Goal: Navigation & Orientation: Find specific page/section

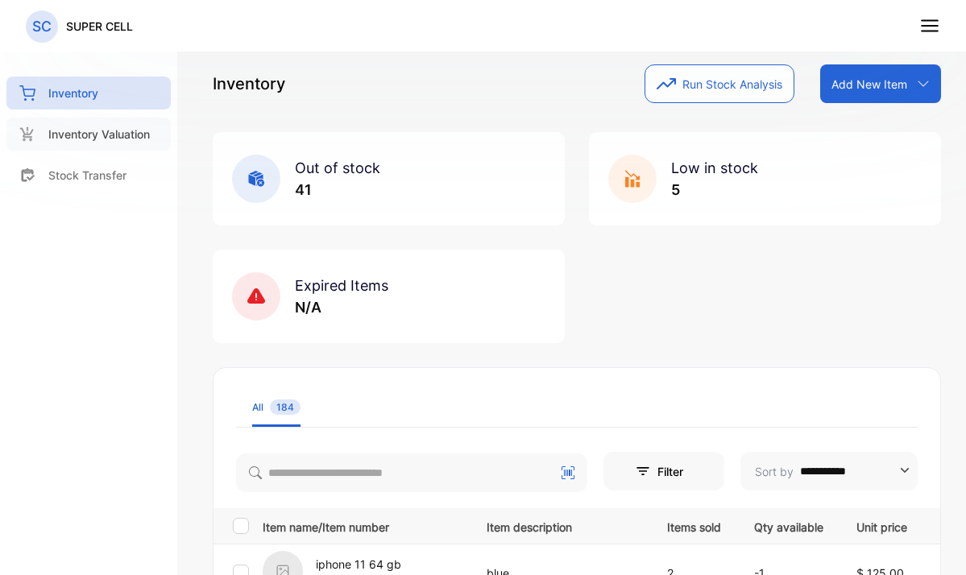
click at [102, 132] on p "Inventory Valuation" at bounding box center [99, 134] width 102 height 17
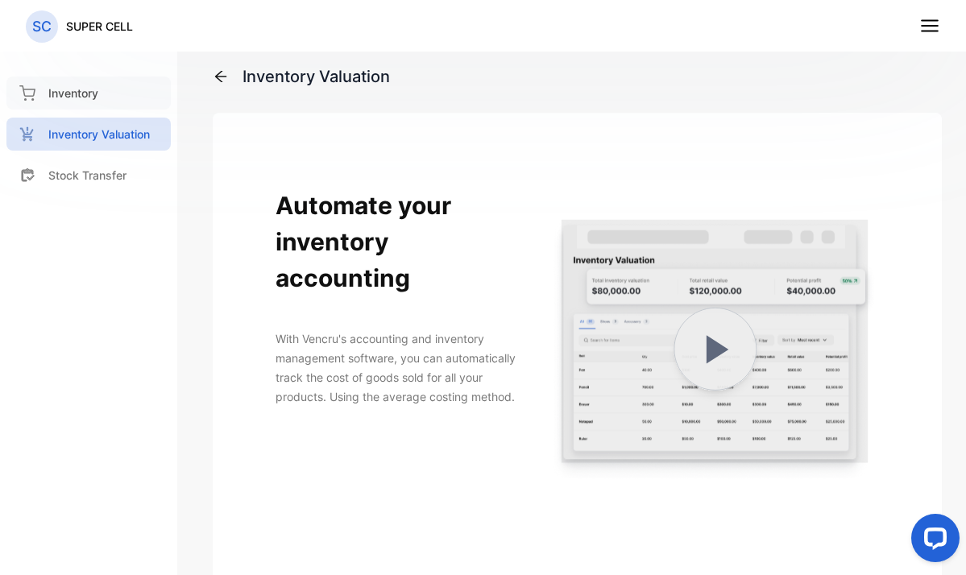
click at [82, 106] on div "Inventory" at bounding box center [88, 93] width 164 height 33
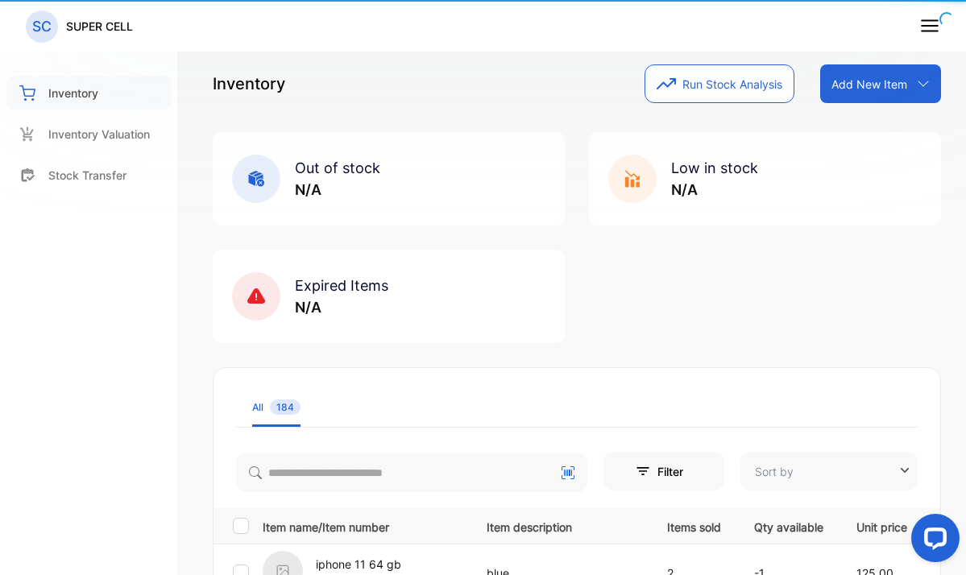
type input "**********"
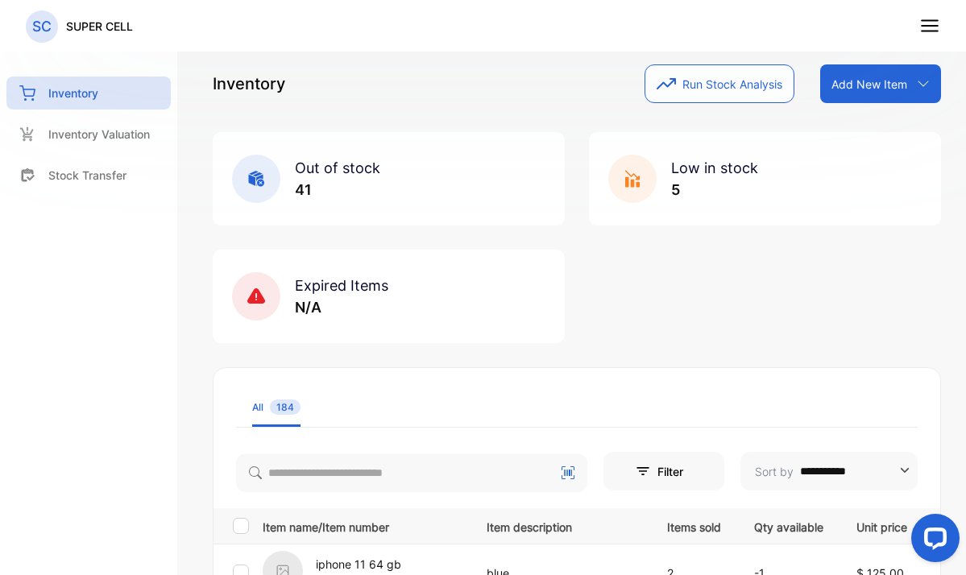
click at [918, 35] on nav "SC SUPER CELL" at bounding box center [483, 26] width 966 height 52
click at [931, 31] on line at bounding box center [930, 31] width 16 height 0
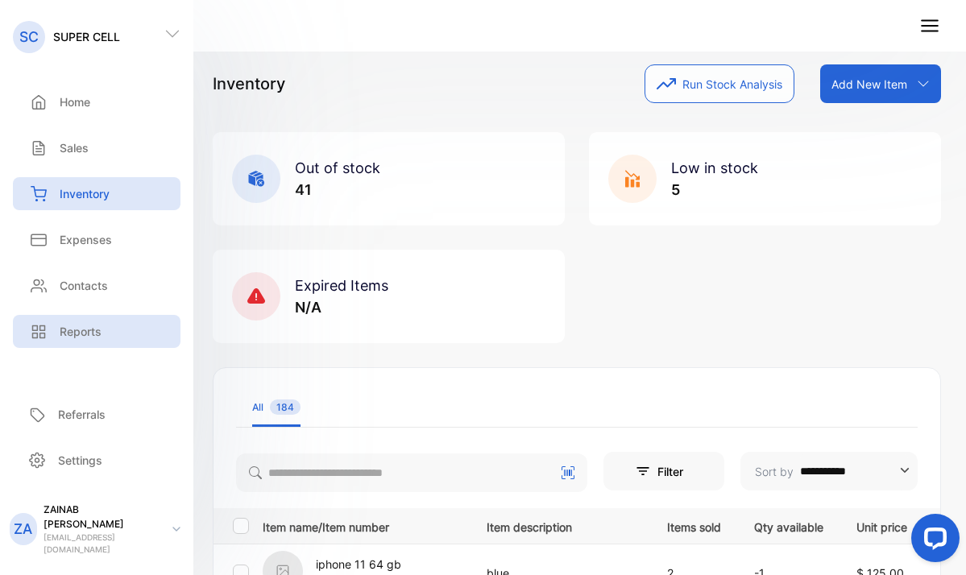
click at [73, 333] on p "Reports" at bounding box center [81, 331] width 42 height 17
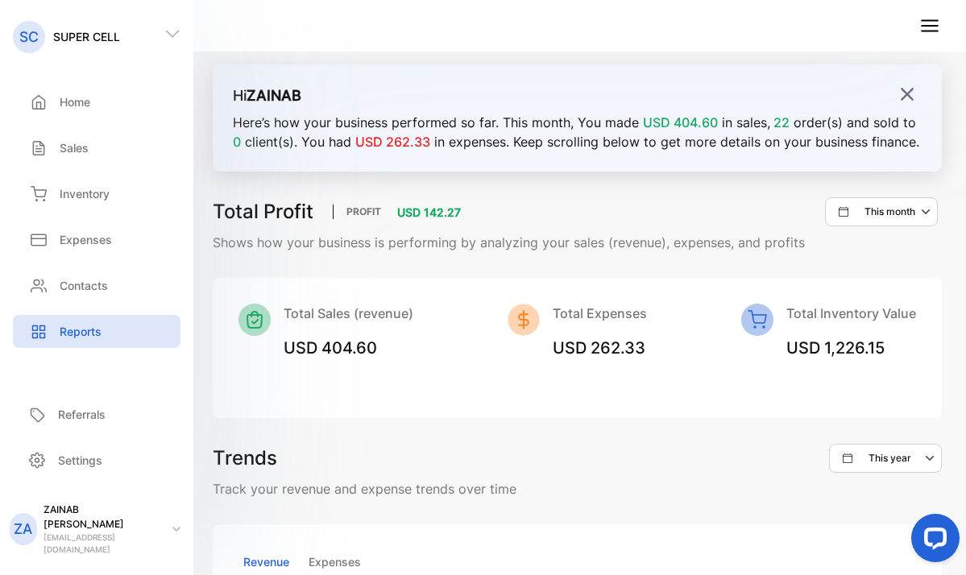
click at [899, 97] on img at bounding box center [907, 94] width 16 height 16
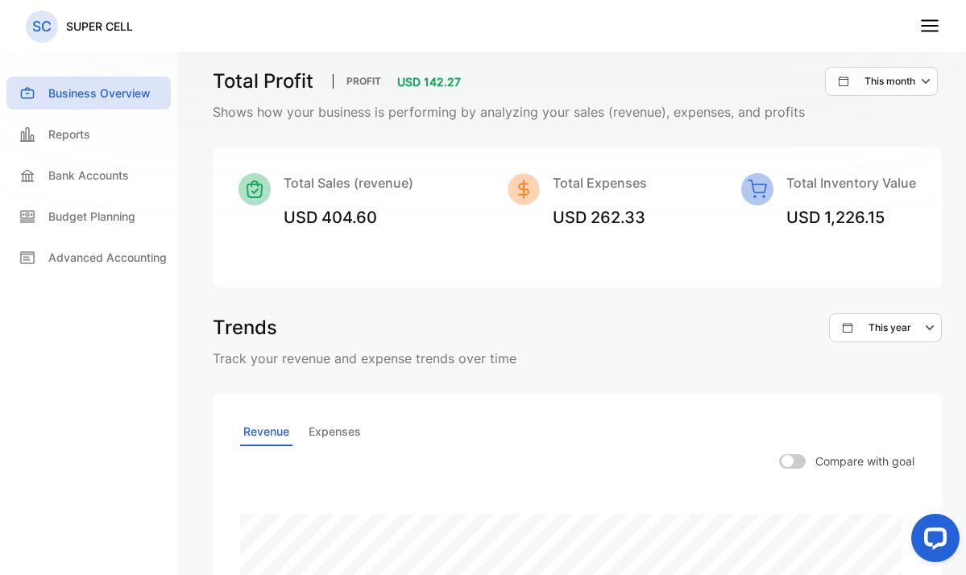
scroll to position [27, 0]
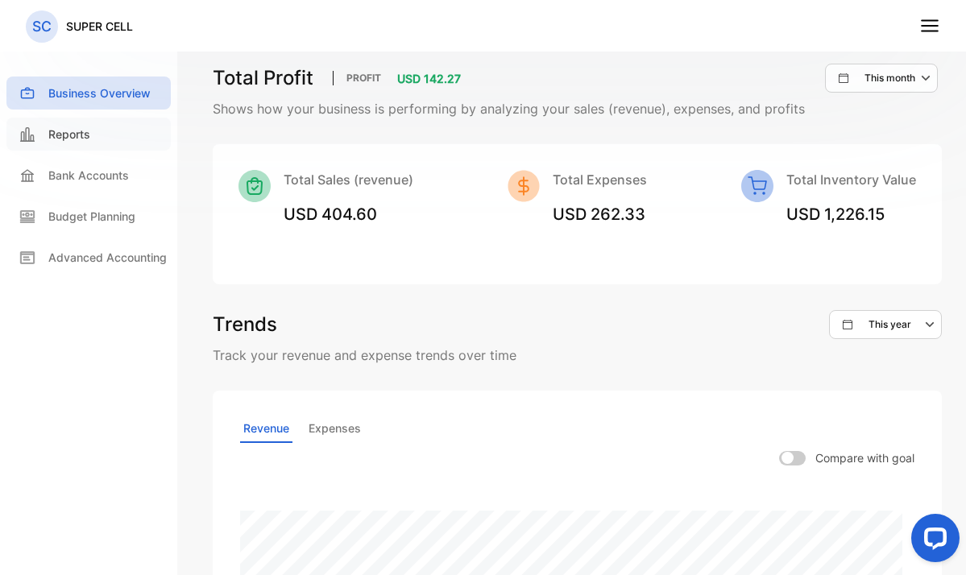
click at [28, 139] on icon at bounding box center [27, 134] width 16 height 16
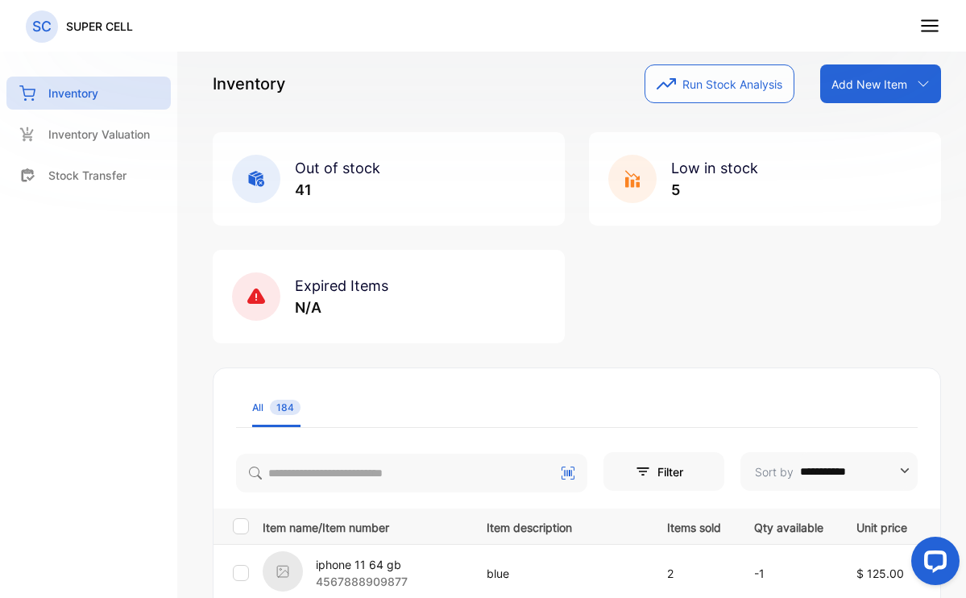
click at [934, 26] on line at bounding box center [930, 26] width 16 height 0
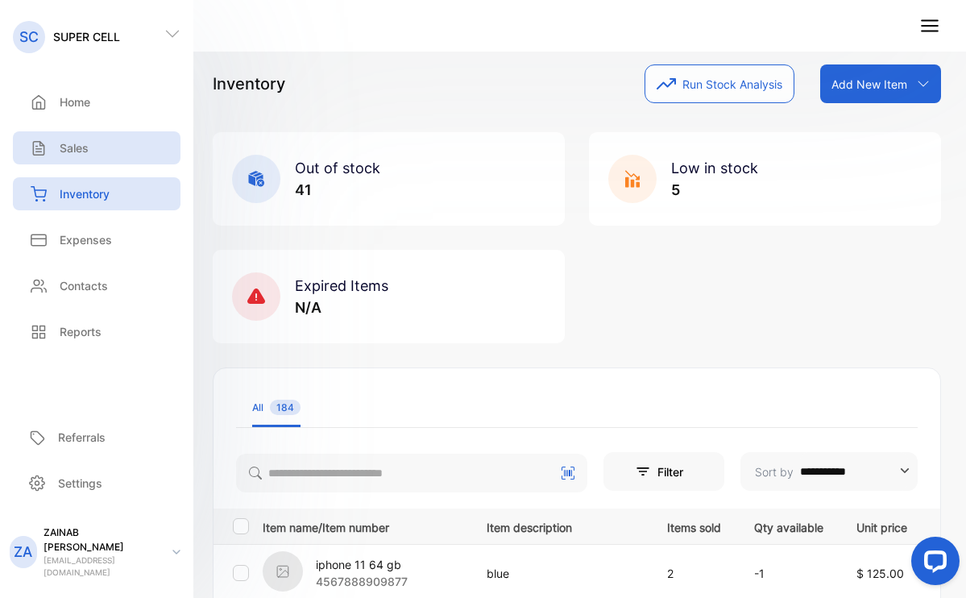
click at [62, 148] on p "Sales" at bounding box center [74, 147] width 29 height 17
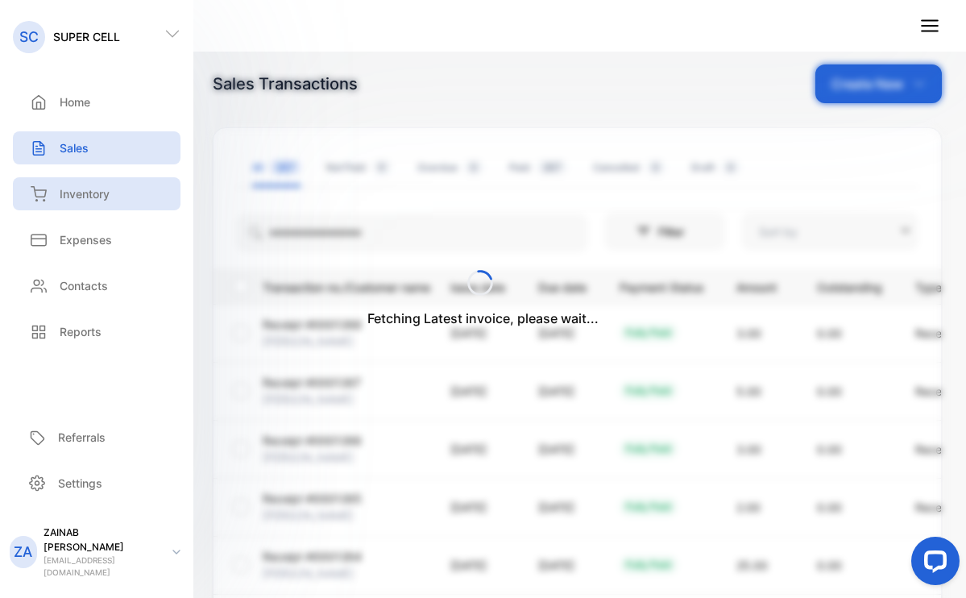
type input "**********"
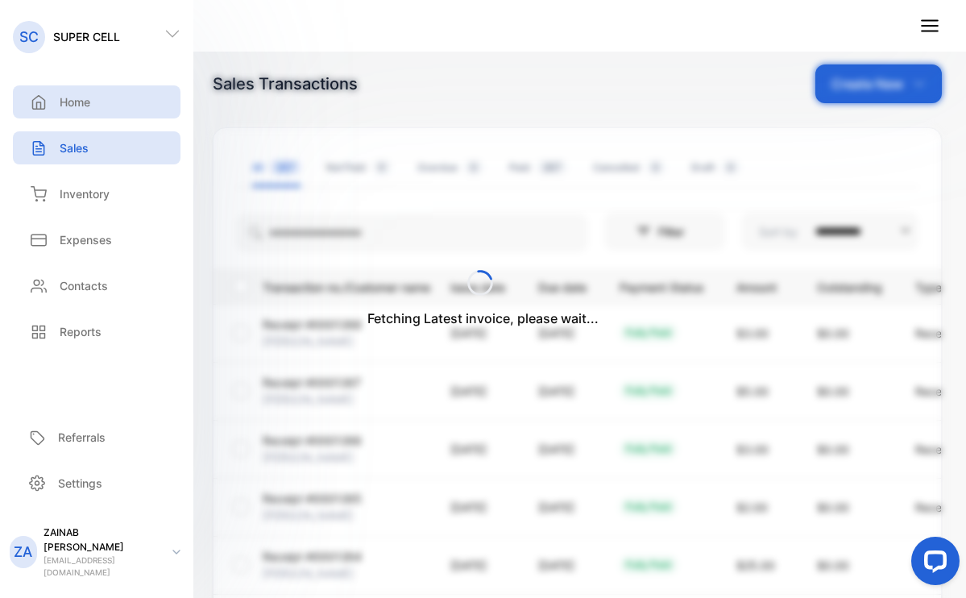
click at [90, 115] on div "Home" at bounding box center [97, 101] width 168 height 33
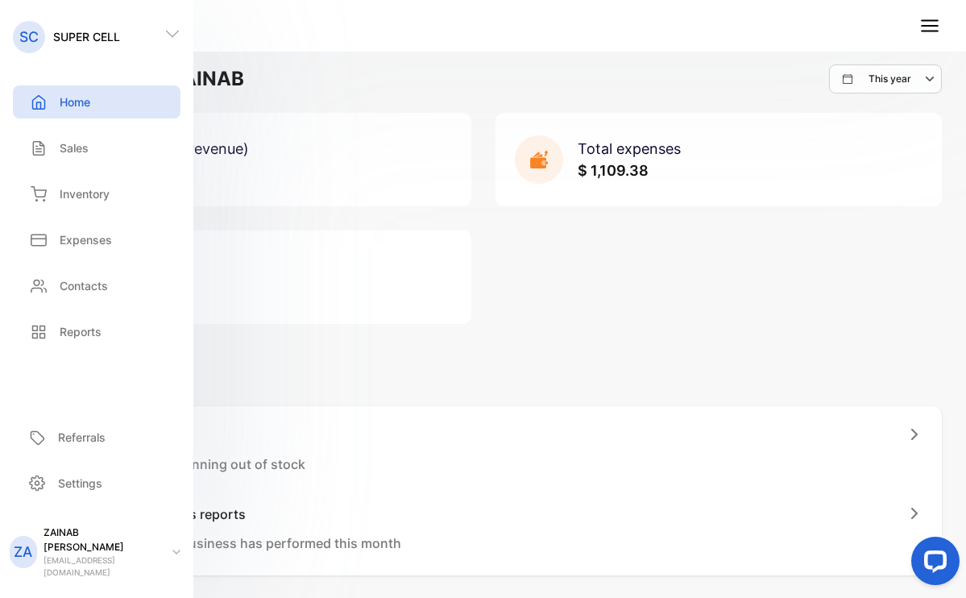
click at [155, 98] on div "Home" at bounding box center [97, 101] width 168 height 33
click at [653, 313] on div "Total sales (revenue) $ 2,537.80 Total expenses $ 1,109.38 Total profit $ 1,428…" at bounding box center [483, 218] width 918 height 211
